Goal: Task Accomplishment & Management: Complete application form

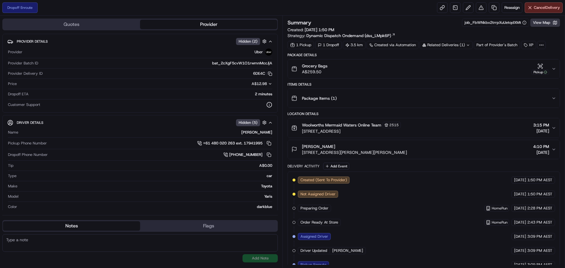
click at [537, 21] on button "View Map" at bounding box center [545, 23] width 30 height 8
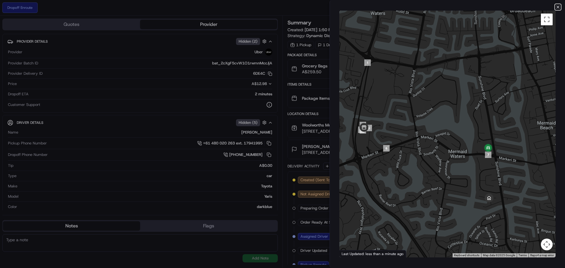
click at [558, 6] on icon "button" at bounding box center [558, 7] width 5 height 5
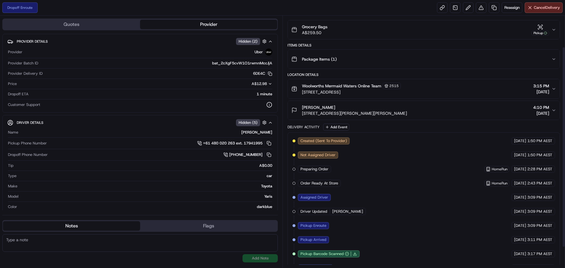
scroll to position [65, 0]
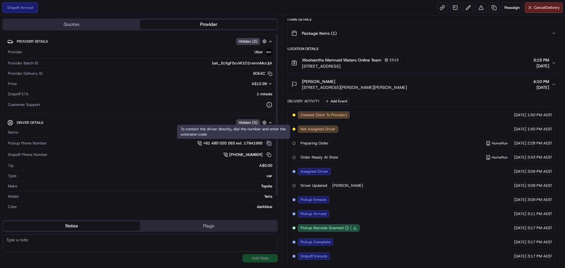
click at [270, 143] on button at bounding box center [269, 143] width 6 height 6
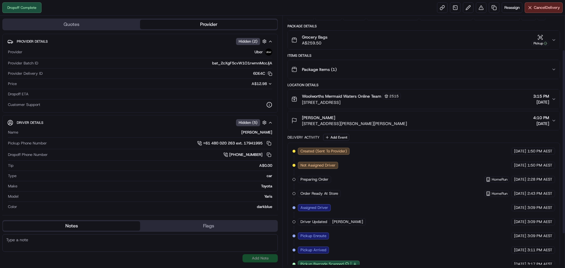
scroll to position [0, 0]
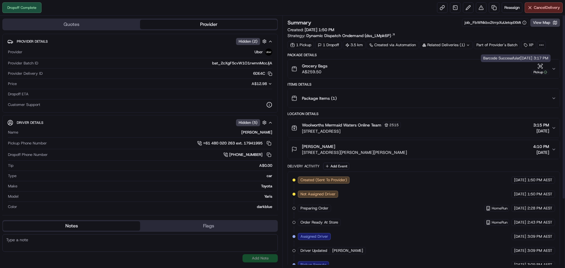
click at [541, 67] on icon "button" at bounding box center [541, 66] width 0 height 2
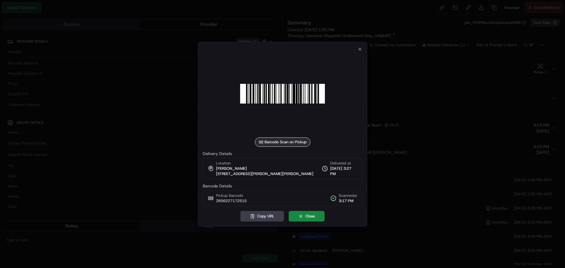
click at [363, 46] on div "Barcode Scan on Pickup Delivery Details Location ashley rowe 4 Peter Blondell D…" at bounding box center [282, 134] width 169 height 185
click at [362, 47] on icon "button" at bounding box center [360, 49] width 5 height 5
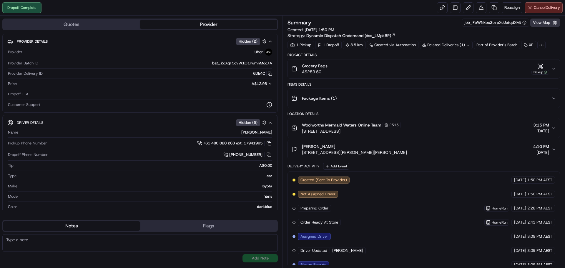
click at [544, 21] on button "View Map" at bounding box center [545, 23] width 30 height 8
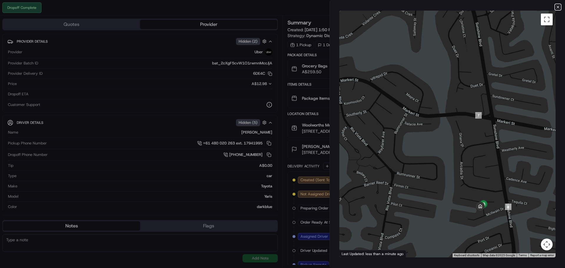
click at [558, 7] on icon "button" at bounding box center [558, 7] width 2 height 2
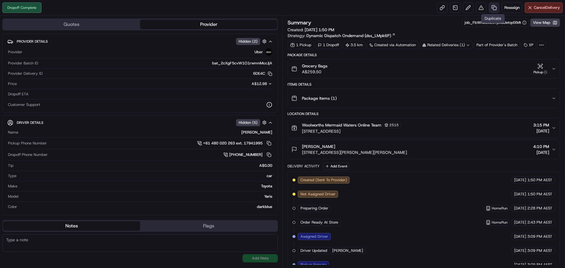
click at [492, 8] on link at bounding box center [494, 7] width 11 height 11
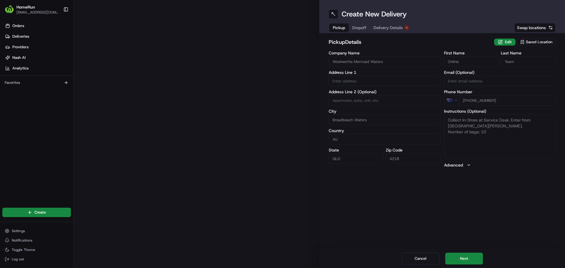
type input "Markeri Street"
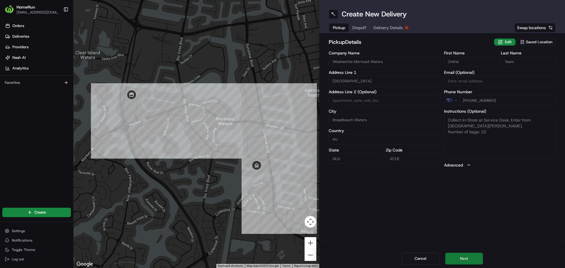
click at [464, 257] on button "Next" at bounding box center [464, 259] width 38 height 12
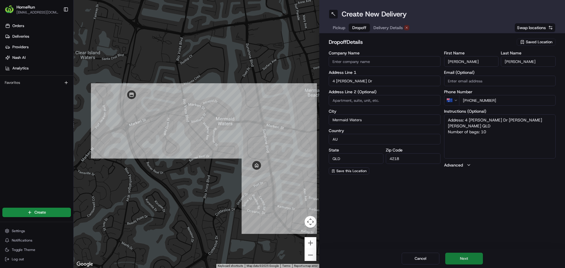
click at [473, 260] on button "Next" at bounding box center [464, 259] width 38 height 12
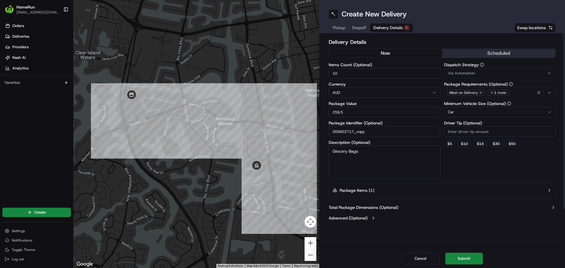
click at [398, 55] on button "now" at bounding box center [385, 53] width 113 height 9
click at [461, 259] on button "Submit" at bounding box center [464, 259] width 38 height 12
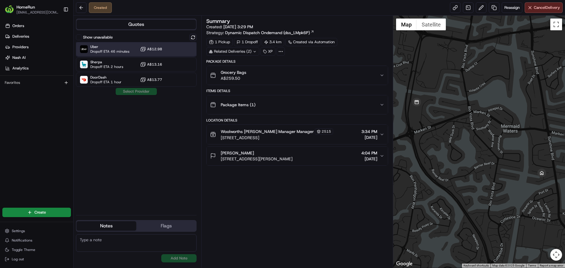
click at [106, 53] on span "Dropoff ETA 46 minutes" at bounding box center [109, 51] width 39 height 5
click at [137, 92] on button "Assign Provider" at bounding box center [136, 91] width 42 height 7
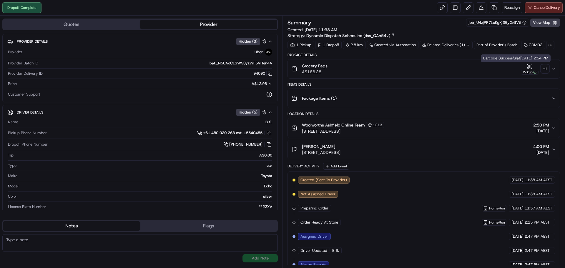
click at [530, 71] on div "Pickup" at bounding box center [530, 72] width 18 height 5
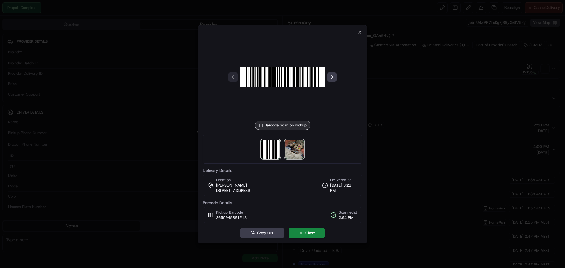
click at [292, 149] on img at bounding box center [294, 149] width 19 height 19
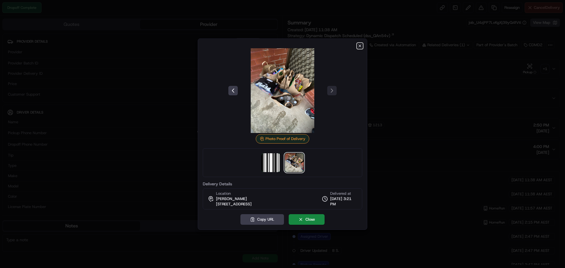
click at [360, 45] on icon "button" at bounding box center [360, 46] width 5 height 5
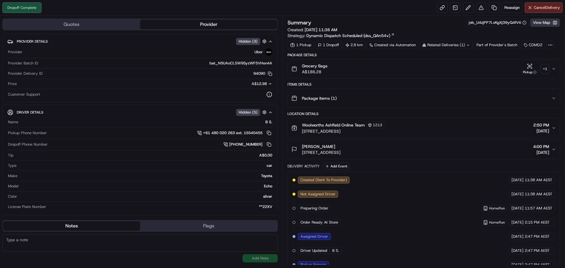
click at [539, 25] on button "View Map" at bounding box center [545, 23] width 30 height 8
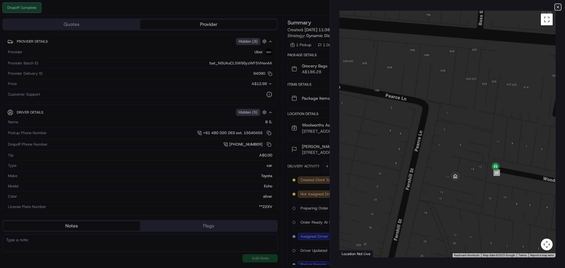
click at [559, 8] on icon "button" at bounding box center [558, 7] width 5 height 5
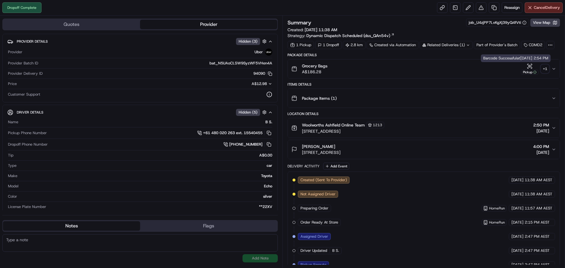
click at [526, 67] on div "Pickup" at bounding box center [530, 68] width 18 height 11
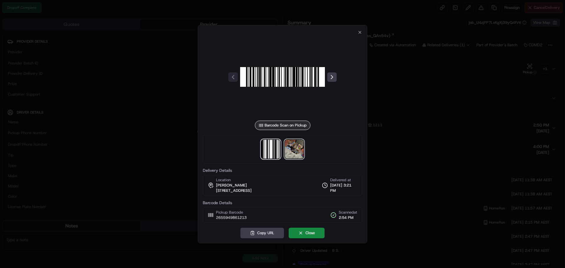
click at [296, 143] on img at bounding box center [294, 149] width 19 height 19
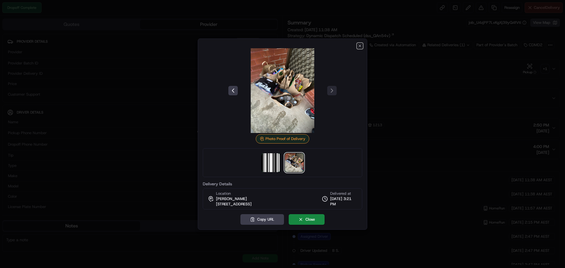
drag, startPoint x: 359, startPoint y: 45, endPoint x: 339, endPoint y: 33, distance: 23.0
click at [359, 45] on icon "button" at bounding box center [360, 46] width 5 height 5
